Goal: Find specific page/section

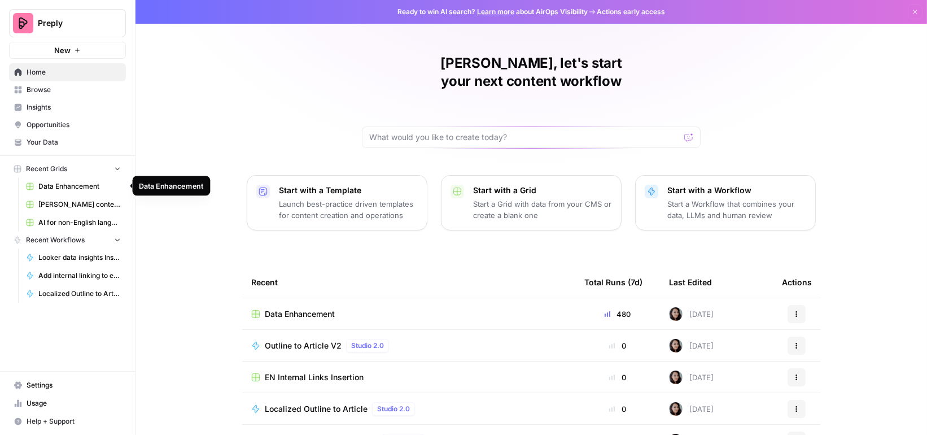
click at [84, 185] on span "Data Enhancement" at bounding box center [79, 186] width 82 height 10
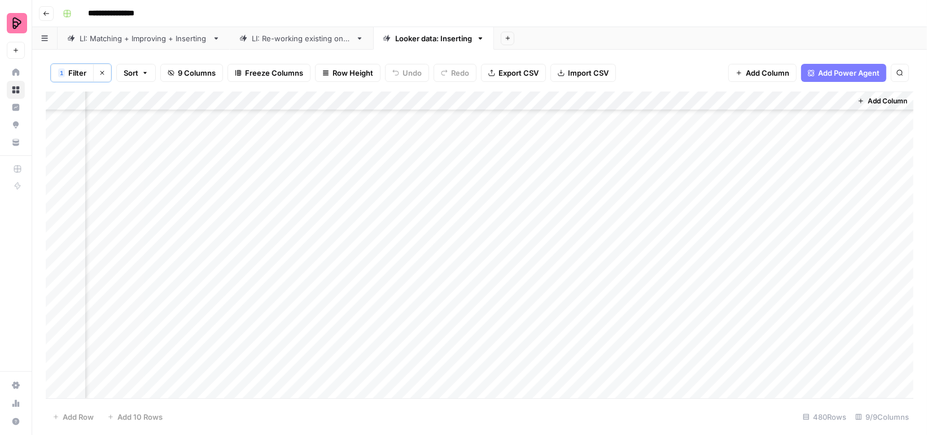
scroll to position [988, 0]
click at [428, 185] on div "Add Column" at bounding box center [480, 245] width 868 height 308
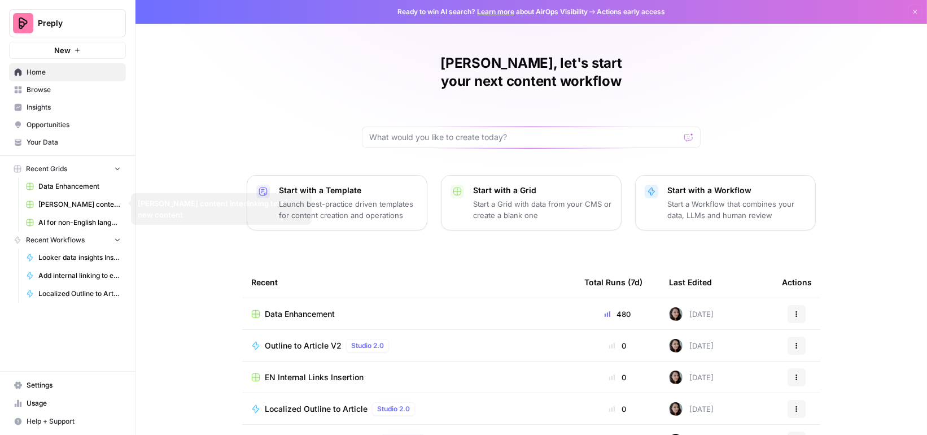
click at [50, 93] on span "Browse" at bounding box center [74, 90] width 94 height 10
